Goal: Use online tool/utility: Utilize a website feature to perform a specific function

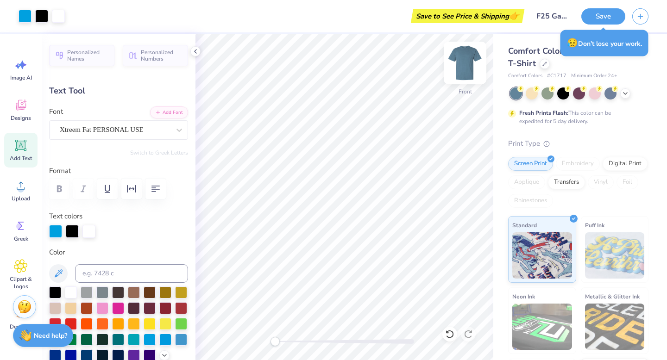
type input "4.38"
type input "3.91"
type input "5.15"
click at [468, 59] on img at bounding box center [464, 62] width 37 height 37
type input "0.0"
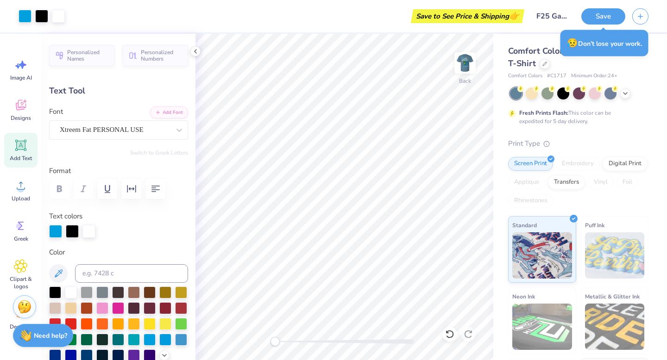
type input "4.31"
type input "3.85"
type input "2.76"
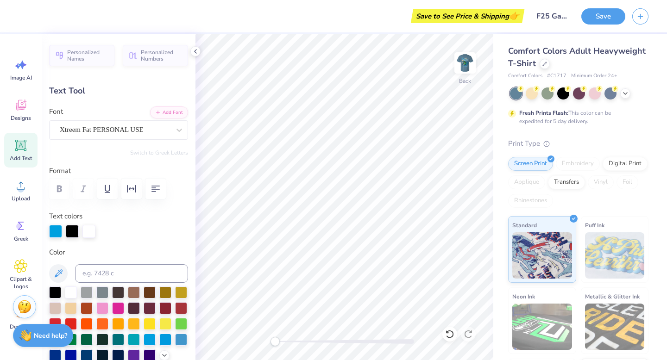
type input "0.0"
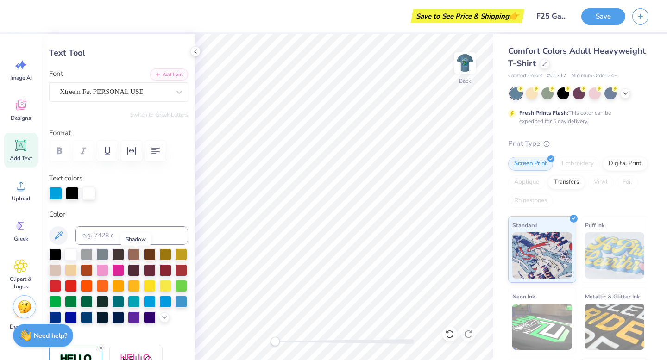
scroll to position [4, 0]
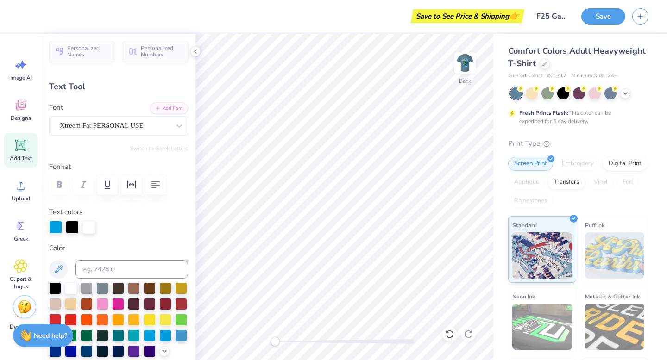
click at [16, 155] on span "Add Text" at bounding box center [21, 158] width 22 height 7
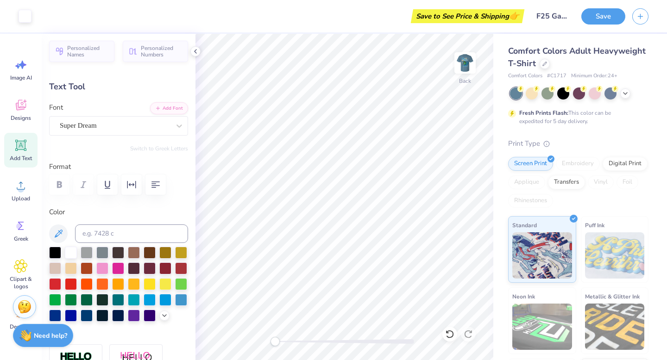
type input "5.59"
type input "1.62"
type input "11.69"
click at [127, 123] on div "Super Dream" at bounding box center [115, 126] width 112 height 14
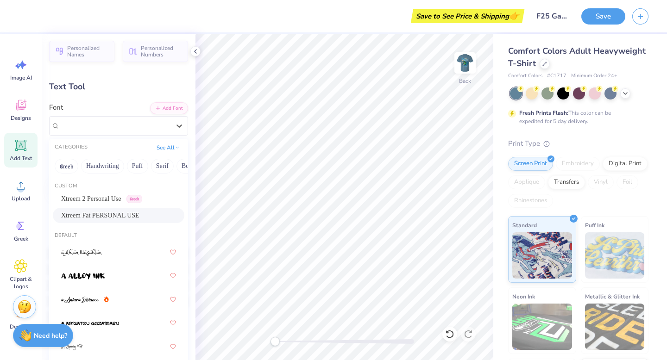
click at [100, 211] on span "Xtreem Fat PERSONAL USE" at bounding box center [100, 216] width 78 height 10
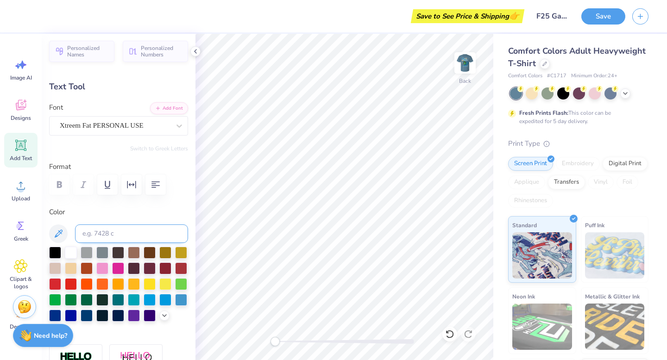
scroll to position [37, 0]
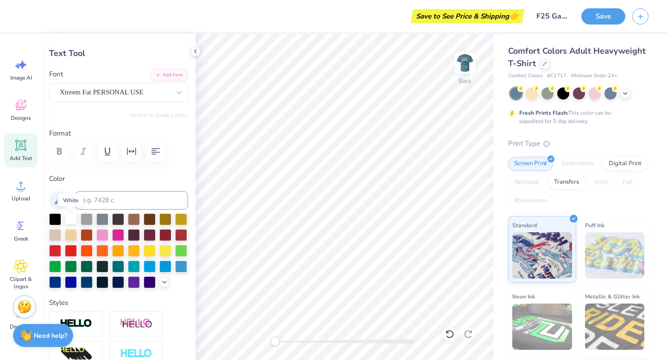
click at [72, 221] on div at bounding box center [71, 218] width 12 height 12
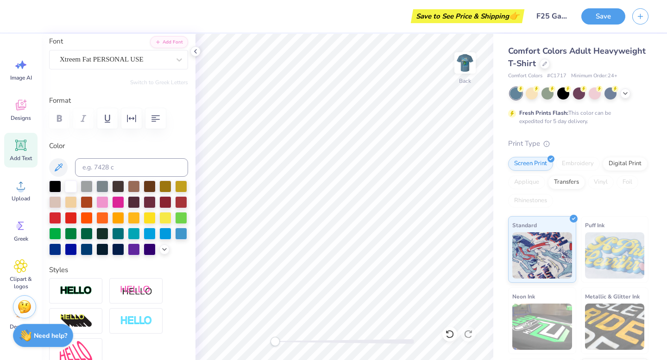
scroll to position [0, 0]
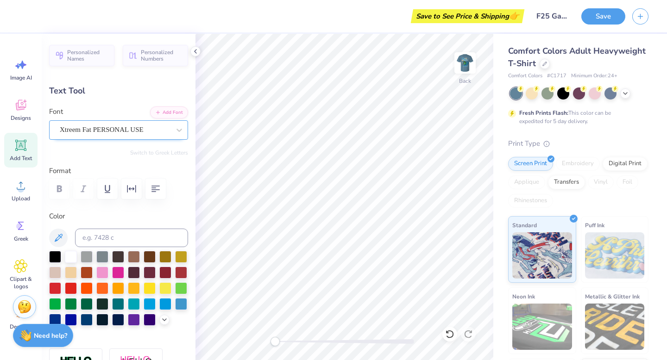
click at [127, 130] on div "Xtreem Fat PERSONAL USE" at bounding box center [115, 130] width 112 height 14
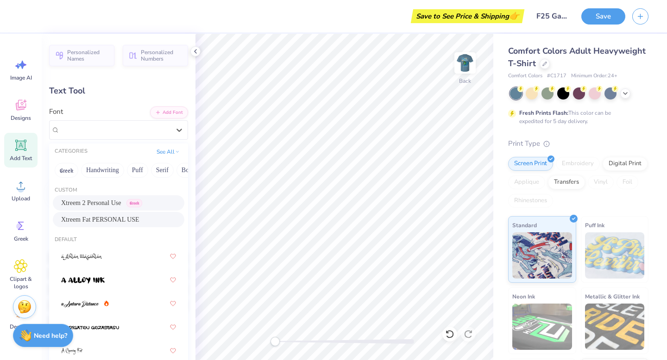
click at [97, 202] on span "Xtreem 2 Personal Use" at bounding box center [91, 203] width 60 height 10
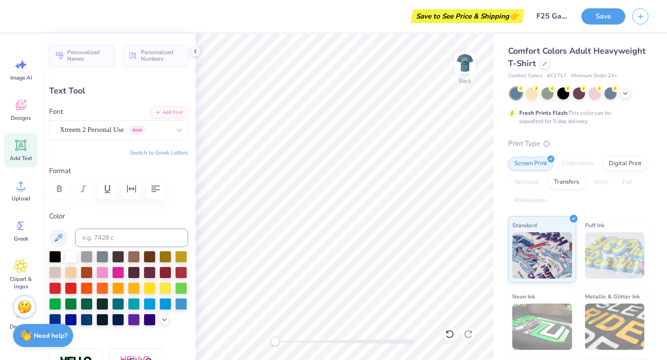
scroll to position [0, 0]
drag, startPoint x: 139, startPoint y: 128, endPoint x: 143, endPoint y: 133, distance: 6.2
click at [139, 128] on div "Xtreem 2 Personal Use Greek" at bounding box center [115, 130] width 112 height 14
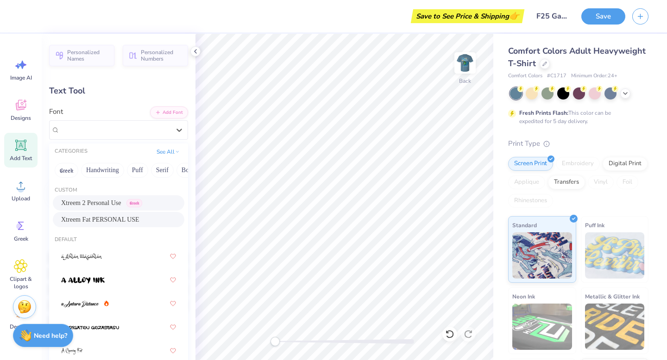
click at [122, 225] on div "Xtreem Fat PERSONAL USE" at bounding box center [118, 219] width 131 height 15
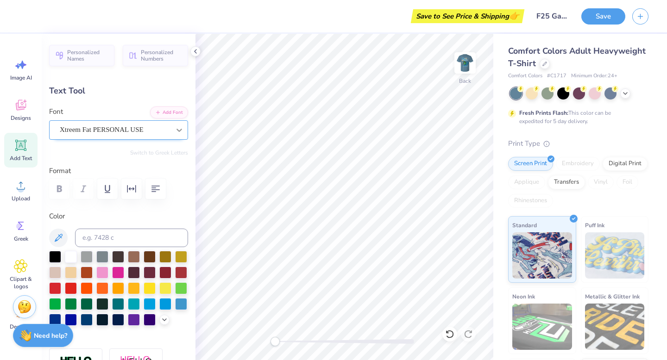
click at [175, 137] on div at bounding box center [179, 130] width 17 height 17
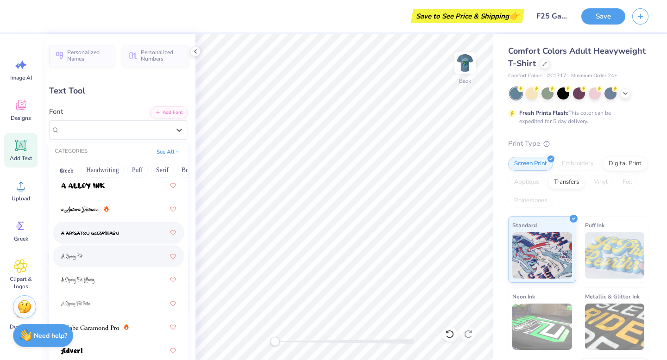
scroll to position [95, 0]
click at [88, 253] on div at bounding box center [118, 256] width 115 height 17
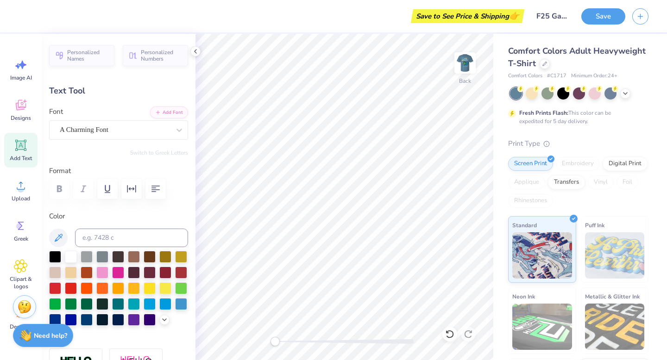
scroll to position [0, 1]
click at [120, 127] on div "A Charming Font" at bounding box center [115, 130] width 112 height 14
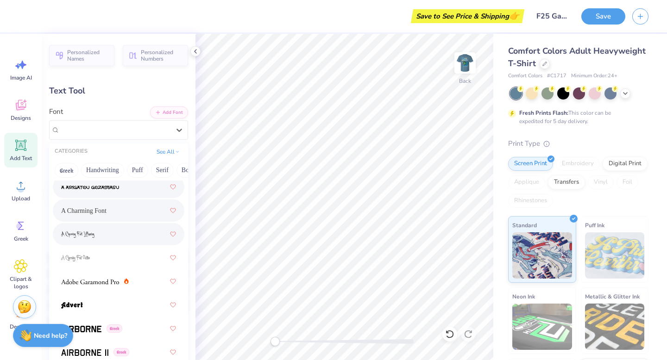
scroll to position [128, 0]
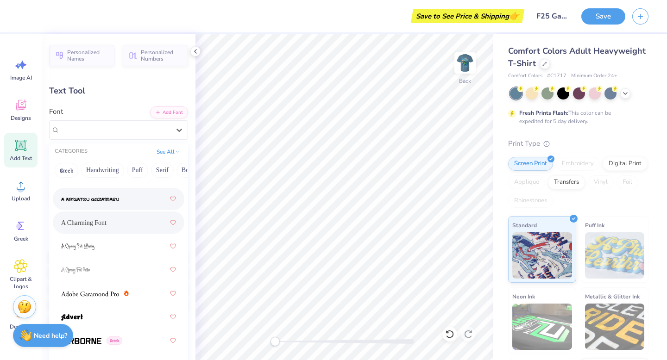
click at [87, 202] on img at bounding box center [90, 199] width 58 height 6
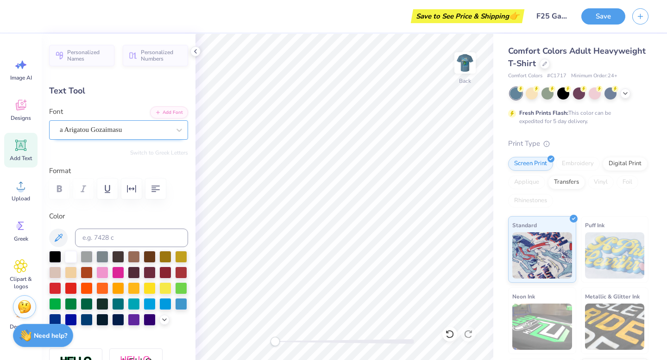
click at [113, 126] on div "a Arigatou Gozaimasu" at bounding box center [115, 130] width 112 height 14
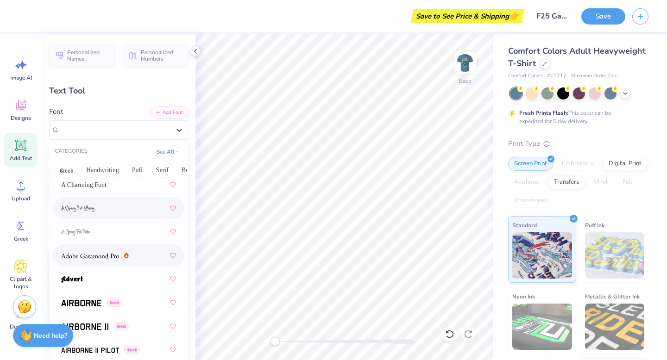
scroll to position [168, 0]
click at [85, 254] on img at bounding box center [90, 254] width 58 height 6
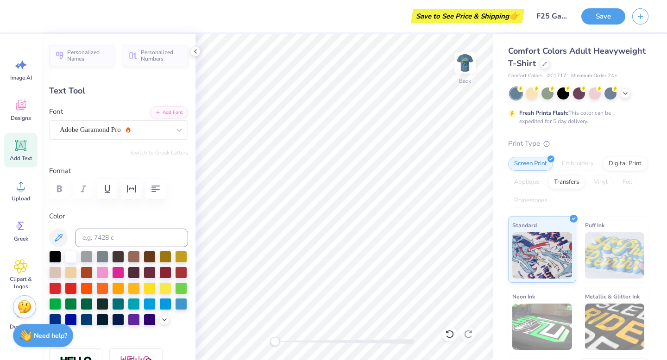
scroll to position [0, 0]
click at [155, 187] on icon "button" at bounding box center [155, 188] width 11 height 11
click at [148, 132] on div "Adobe Garamond Pro" at bounding box center [115, 130] width 112 height 14
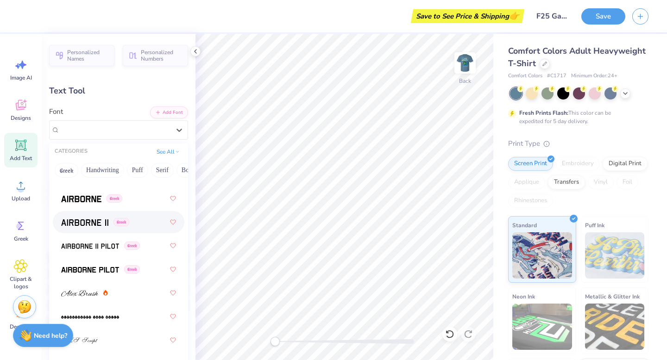
scroll to position [271, 0]
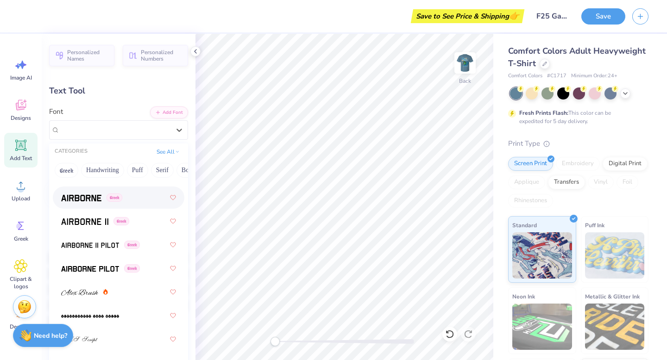
click at [86, 205] on div "Greek" at bounding box center [118, 197] width 115 height 17
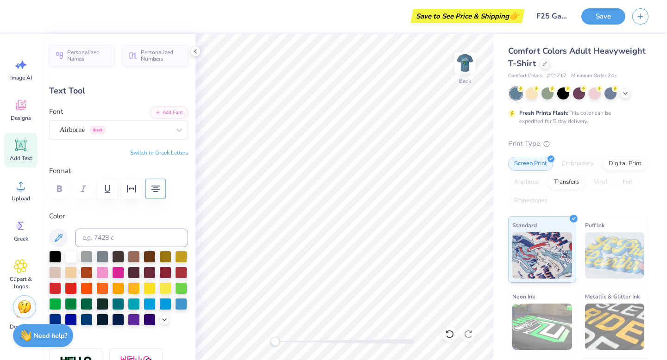
click at [108, 130] on div "Airborne Greek" at bounding box center [115, 130] width 112 height 14
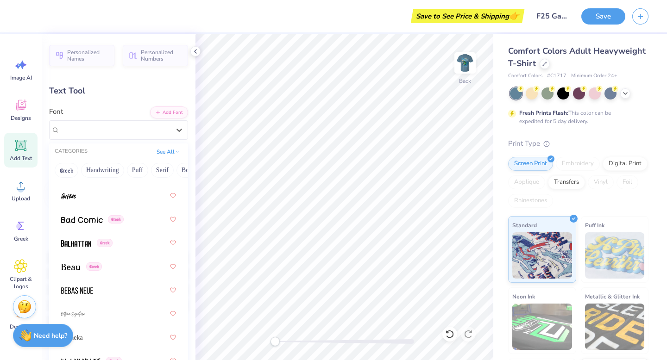
scroll to position [0, 0]
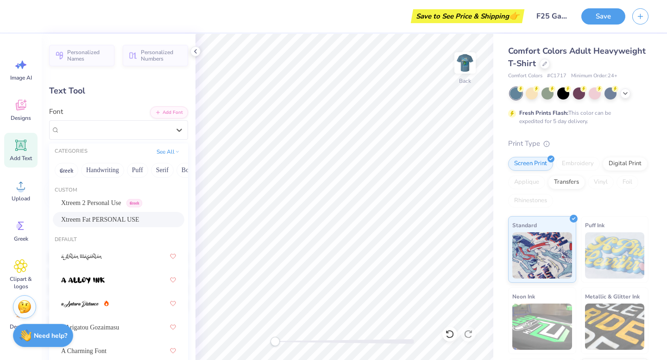
click at [125, 226] on div "Xtreem Fat PERSONAL USE" at bounding box center [118, 219] width 131 height 15
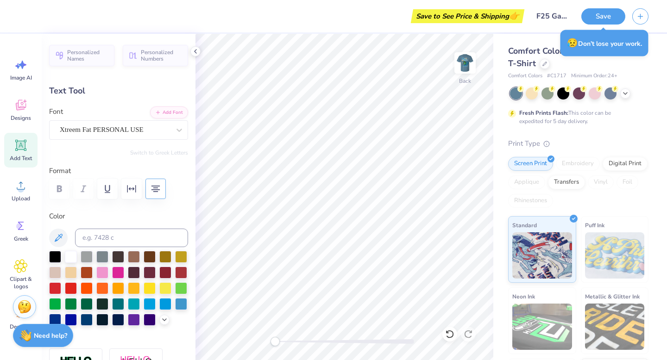
scroll to position [0, 0]
type textarea "AED Fall"
type input "6.06"
type input "5.07"
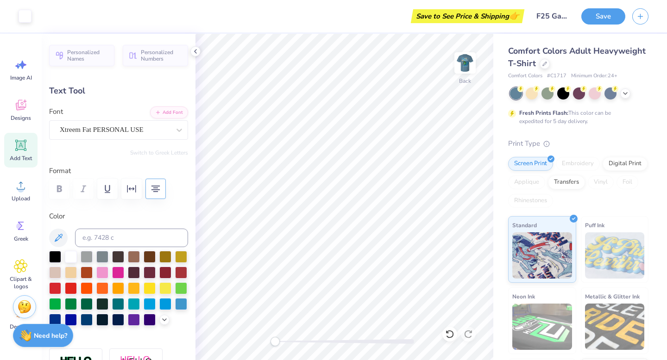
type input "9.97"
type input "4.19"
type input "3.50"
type input "3.86"
type input "3.43"
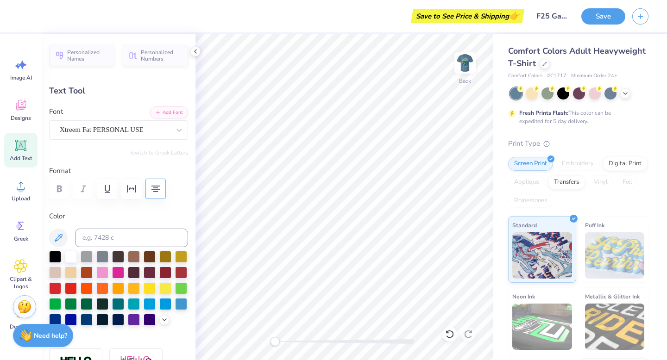
type input "2.87"
type input "3.00"
click at [138, 123] on div "Xtreem Fat PERSONAL USE" at bounding box center [115, 130] width 112 height 14
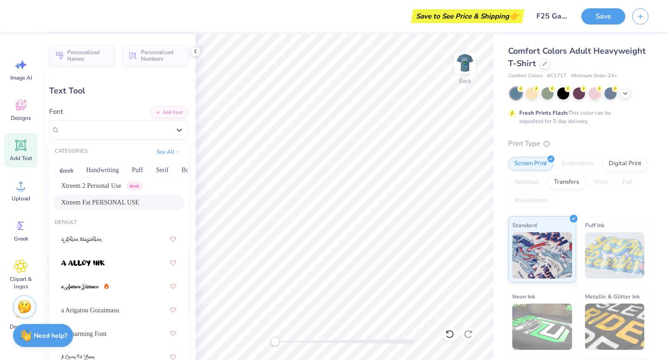
scroll to position [12, 0]
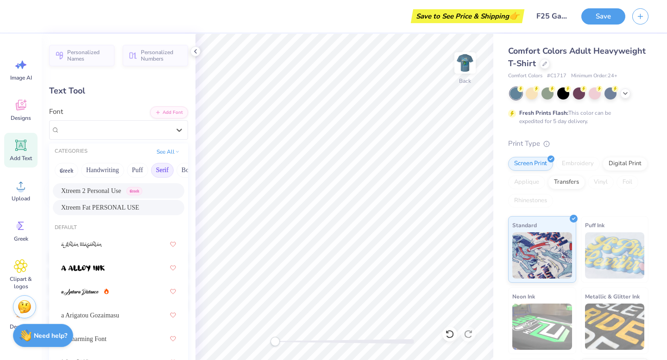
click at [164, 169] on button "Serif" at bounding box center [162, 170] width 23 height 15
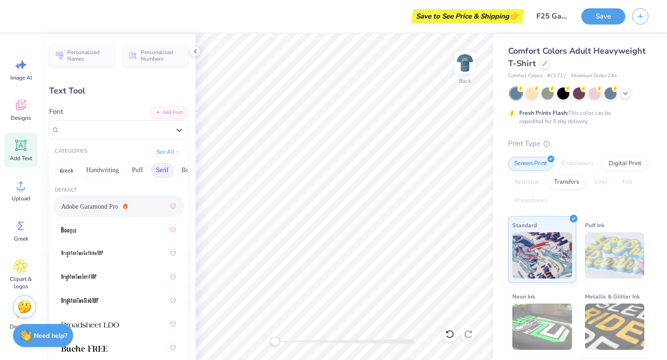
click at [87, 206] on span "Adobe Garamond Pro" at bounding box center [89, 207] width 57 height 10
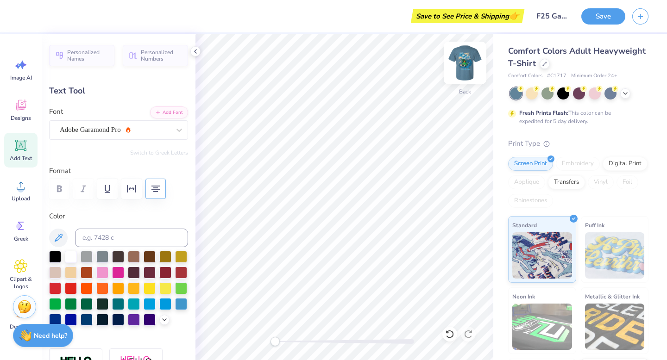
scroll to position [0, 0]
click at [147, 131] on div "Adobe Garamond Pro" at bounding box center [115, 130] width 112 height 14
click at [132, 107] on div "Font Adobe Garamond Pro" at bounding box center [118, 122] width 139 height 33
click at [149, 131] on div "Adobe Garamond Pro" at bounding box center [115, 130] width 112 height 14
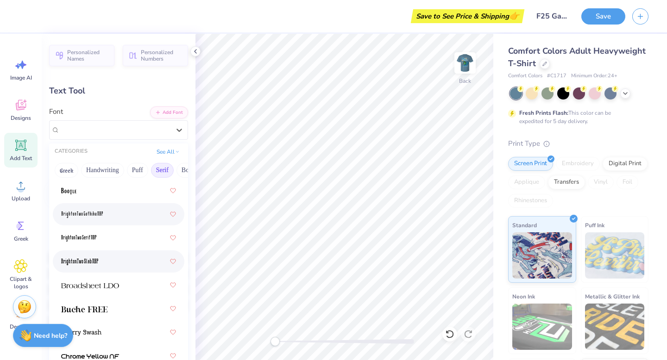
scroll to position [19, 0]
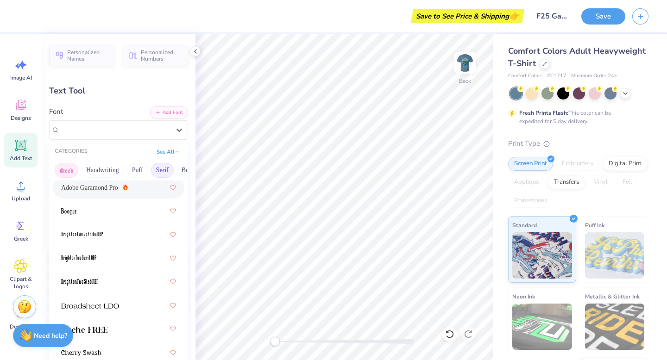
click at [64, 168] on button "Greek" at bounding box center [67, 170] width 24 height 15
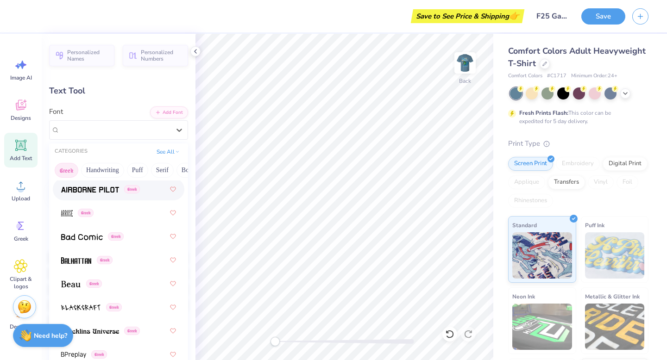
scroll to position [98, 0]
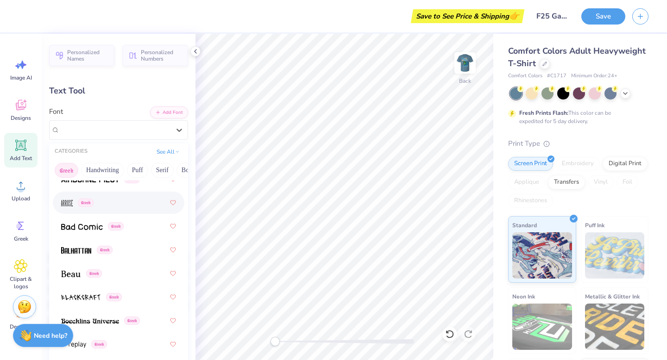
click at [90, 204] on span "Greek" at bounding box center [86, 203] width 16 height 8
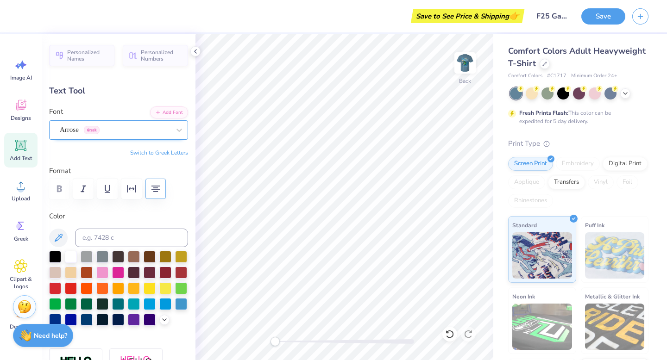
type textarea "AED"
click at [90, 128] on div "Arrose Greek" at bounding box center [115, 130] width 112 height 14
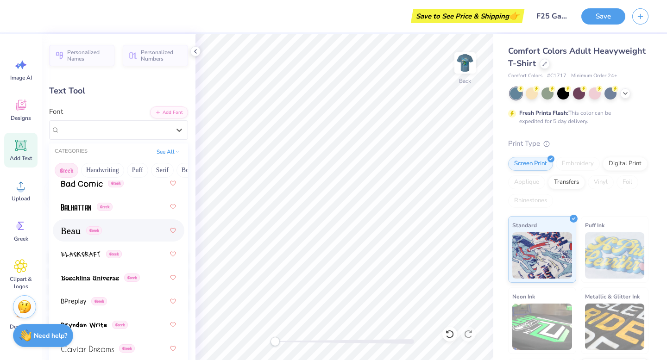
scroll to position [168, 0]
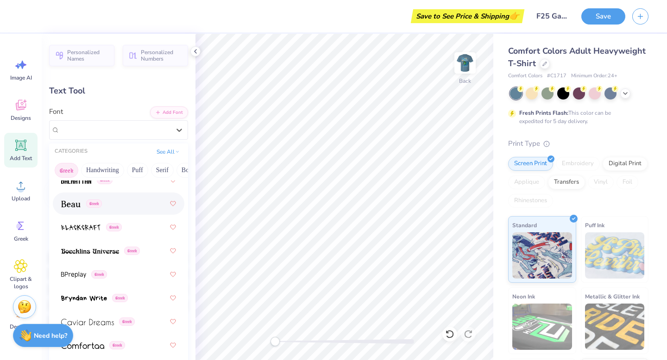
click at [83, 210] on div "Greek" at bounding box center [118, 203] width 115 height 17
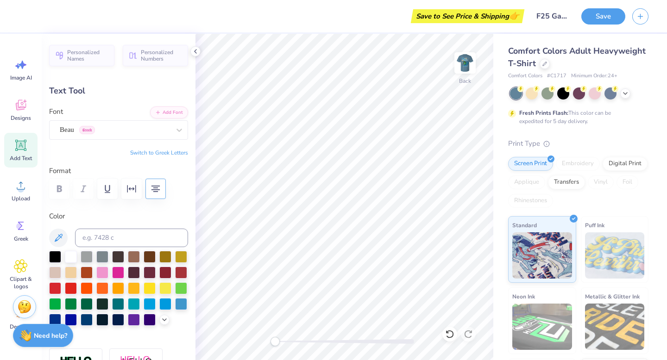
click at [162, 149] on button "Switch to Greek Letters" at bounding box center [159, 152] width 58 height 7
click at [155, 131] on div "Beau Greek" at bounding box center [115, 130] width 112 height 14
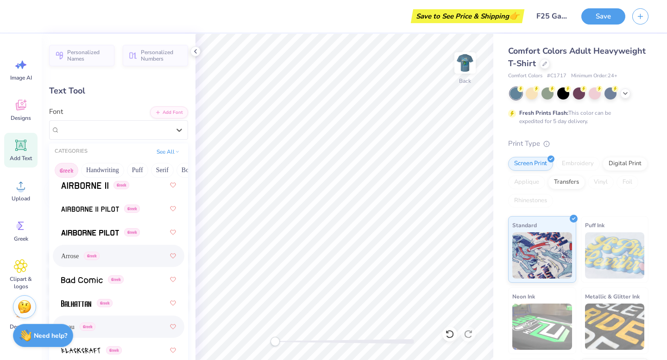
scroll to position [92, 0]
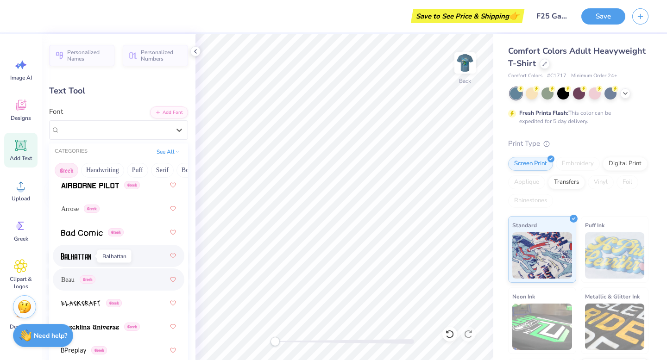
click at [78, 255] on img at bounding box center [76, 256] width 30 height 6
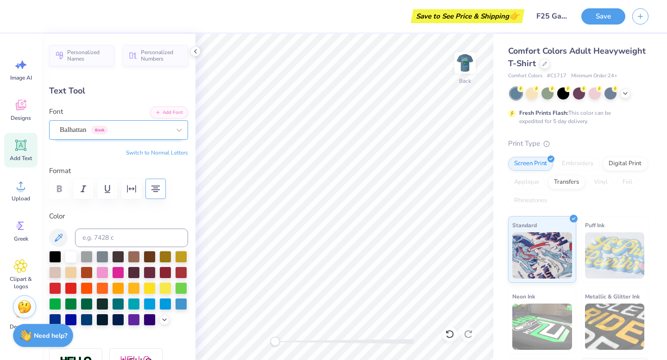
click at [116, 125] on div "Balhattan Greek" at bounding box center [115, 130] width 112 height 14
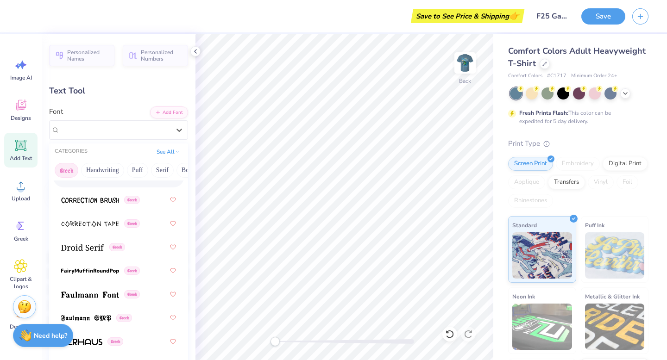
scroll to position [338, 0]
click at [85, 246] on img at bounding box center [82, 247] width 43 height 6
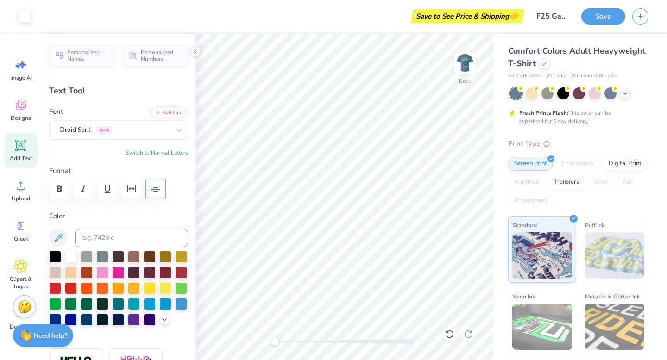
type input "2.49"
type input "0.93"
type input "3.00"
click at [20, 145] on icon at bounding box center [21, 145] width 9 height 9
type input "5.59"
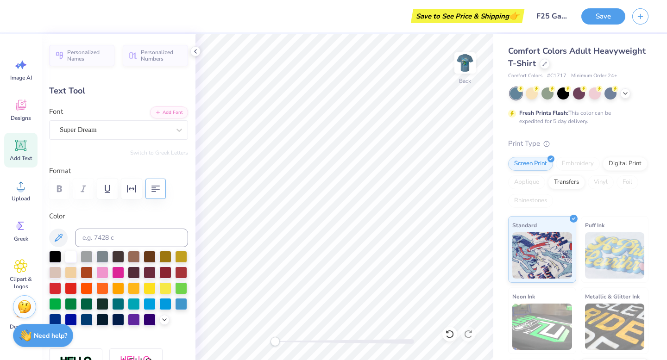
type input "1.62"
type input "11.69"
click at [162, 134] on div "Super Dream" at bounding box center [115, 130] width 112 height 14
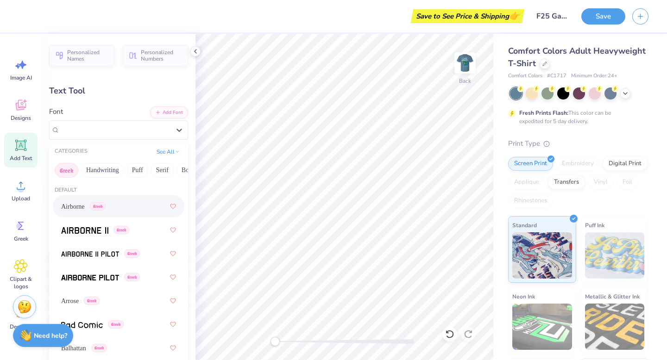
type input "2.49"
type input "0.93"
type input "3.00"
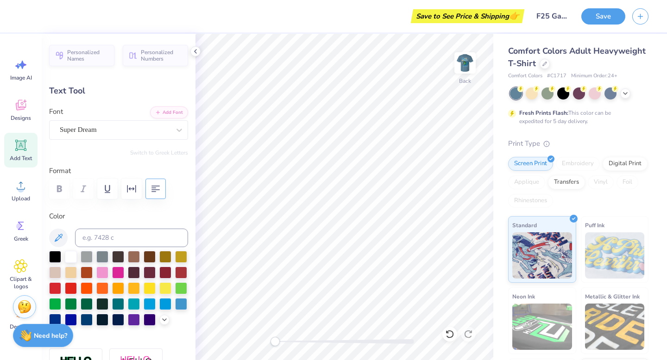
type input "5.59"
type input "1.62"
type input "6.66"
click at [126, 120] on div "Super Dream" at bounding box center [118, 129] width 139 height 19
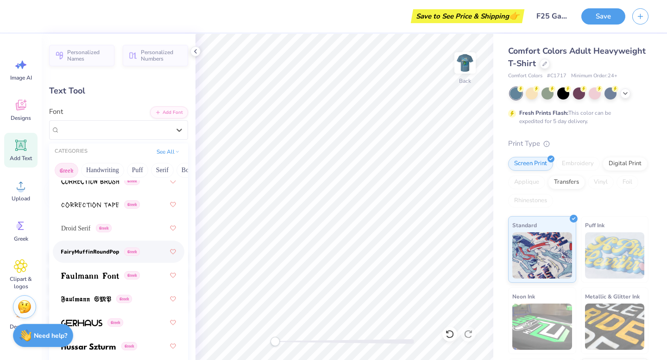
scroll to position [357, 0]
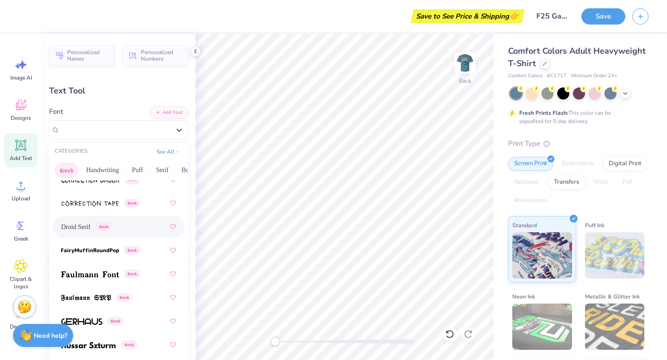
click at [87, 224] on span "Droid Serif" at bounding box center [75, 227] width 29 height 10
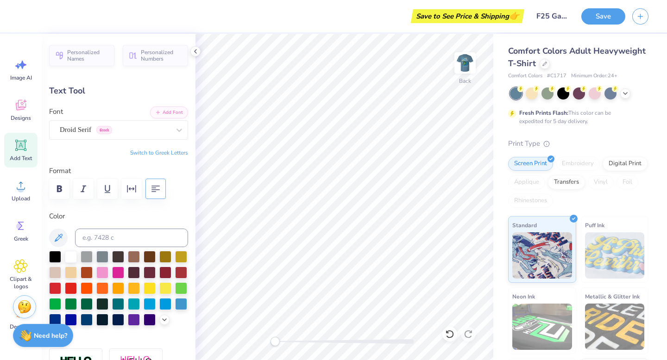
type textarea "f"
type textarea "Fall 2025"
type input "9.52"
type input "1.78"
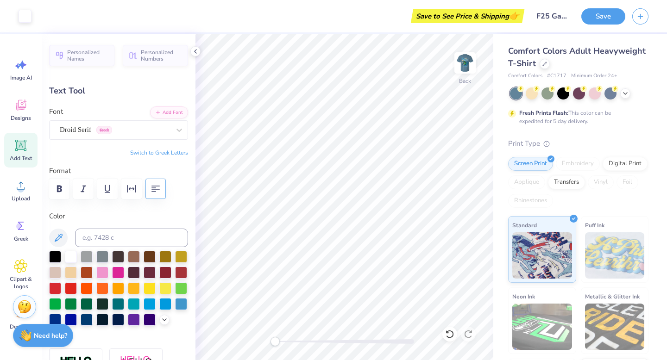
type input "6.58"
click at [351, 342] on div at bounding box center [344, 341] width 139 height 5
type input "2.44"
type input "0.46"
type input "3.93"
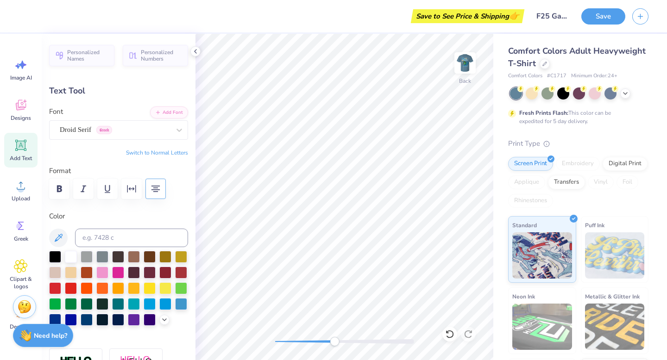
type input "2.49"
type input "0.93"
type input "3.00"
type input "2.52"
type input "0.47"
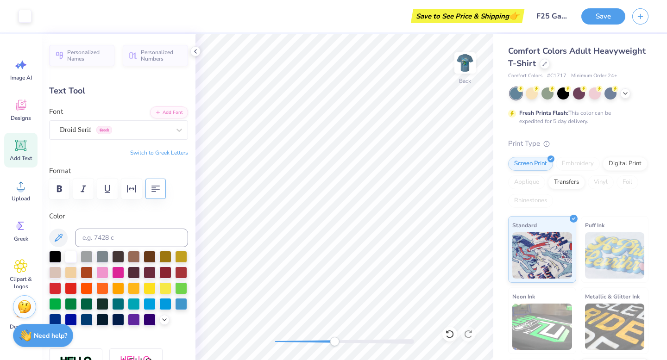
type input "4.12"
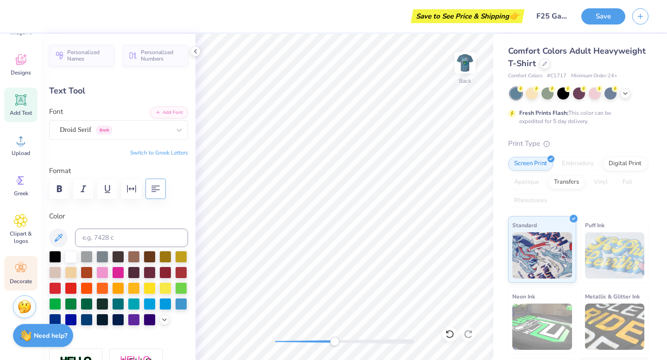
scroll to position [0, 0]
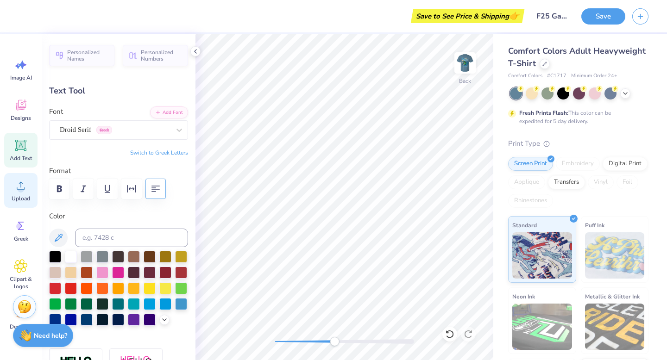
click at [22, 183] on icon at bounding box center [21, 186] width 8 height 8
click at [22, 115] on span "Designs" at bounding box center [21, 117] width 20 height 7
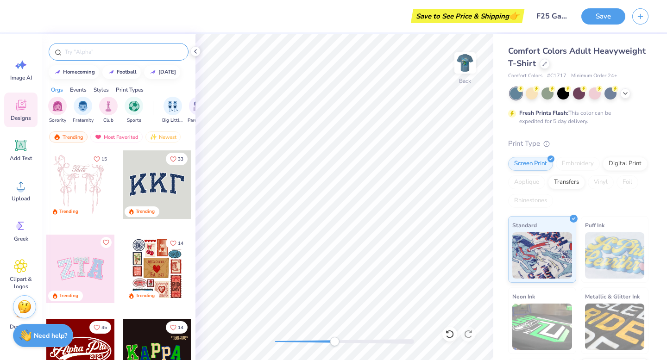
click at [88, 51] on input "text" at bounding box center [123, 51] width 119 height 9
type input "line"
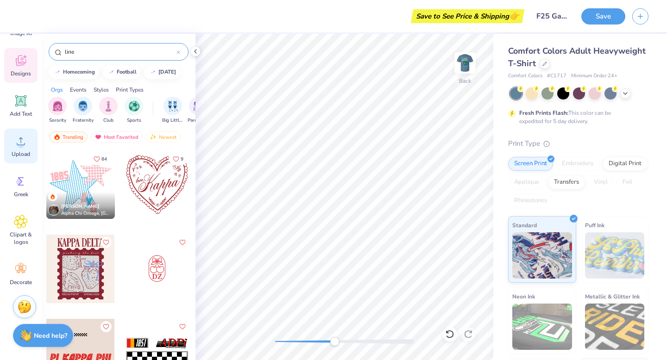
scroll to position [45, 0]
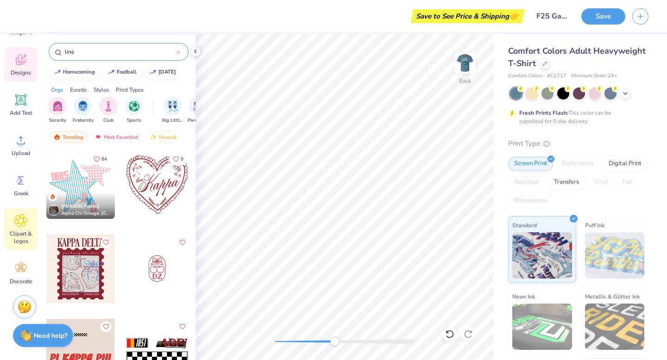
click at [18, 218] on icon at bounding box center [20, 221] width 13 height 14
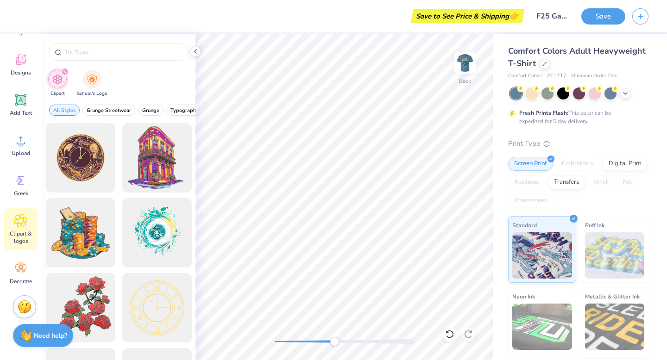
scroll to position [0, 0]
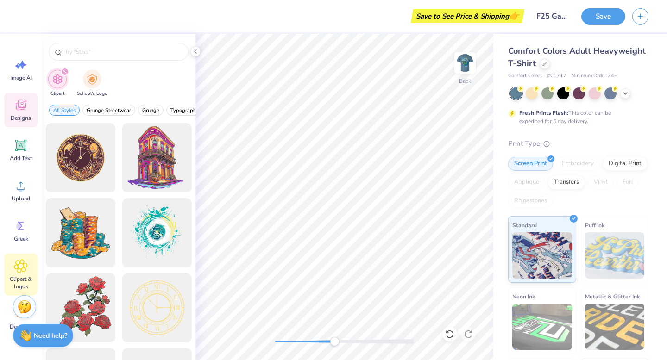
click at [24, 117] on span "Designs" at bounding box center [21, 117] width 20 height 7
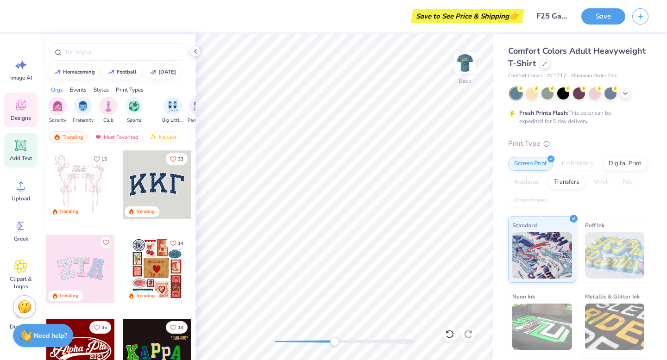
click at [19, 153] on div "Add Text" at bounding box center [20, 150] width 33 height 35
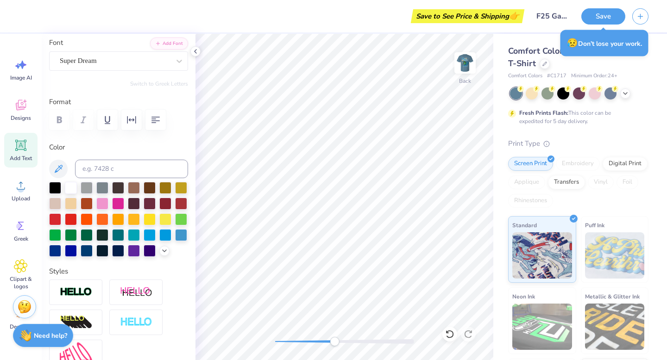
scroll to position [68, 0]
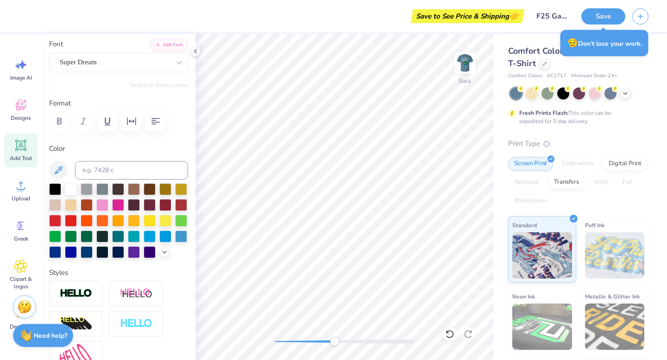
click at [19, 145] on icon at bounding box center [20, 145] width 11 height 11
type textarea "___"
type input "3.76"
type input "0.29"
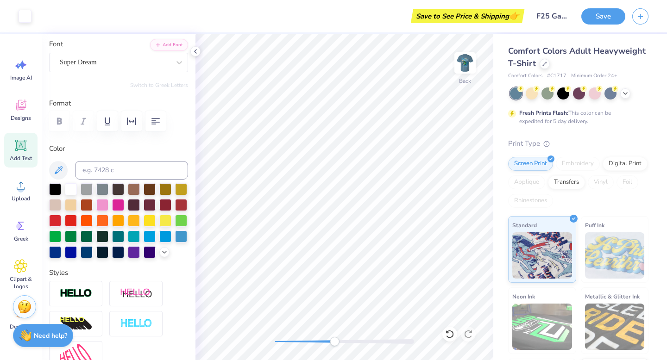
type input "12.35"
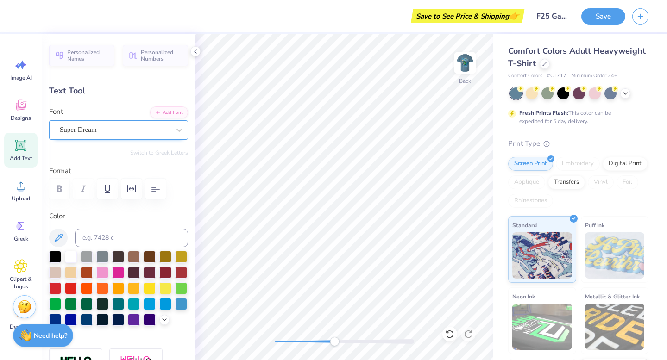
click at [98, 130] on div "Super Dream" at bounding box center [115, 130] width 112 height 14
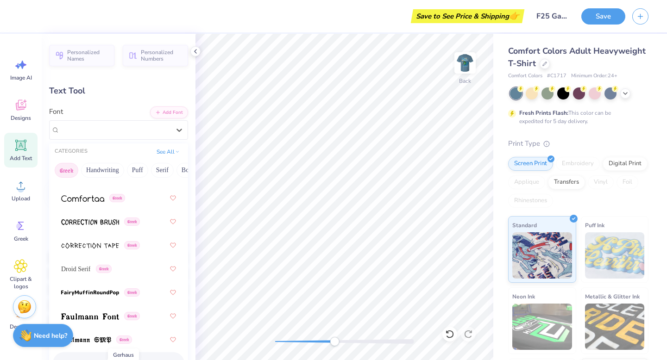
scroll to position [317, 0]
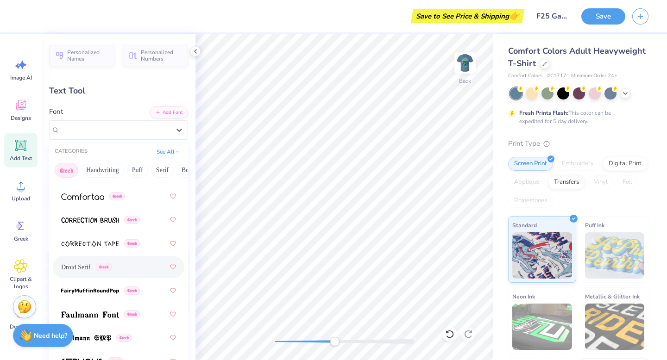
click at [88, 274] on div "Droid Serif Greek" at bounding box center [118, 267] width 115 height 17
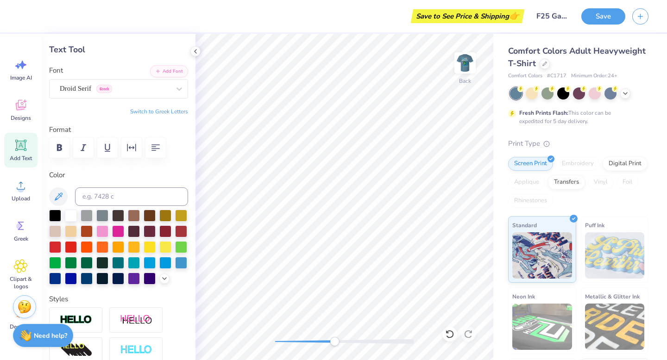
scroll to position [40, 0]
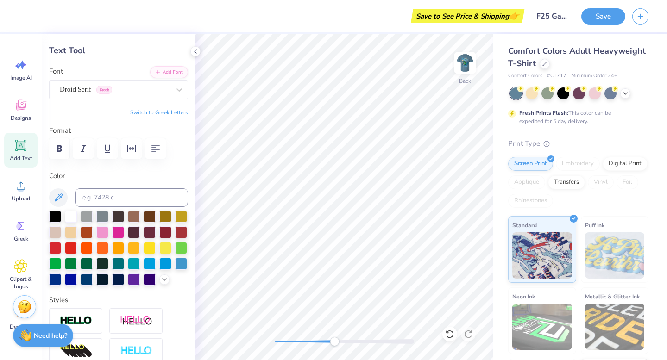
type input "2.62"
type input "0.11"
type input "3.99"
